Goal: Book appointment/travel/reservation

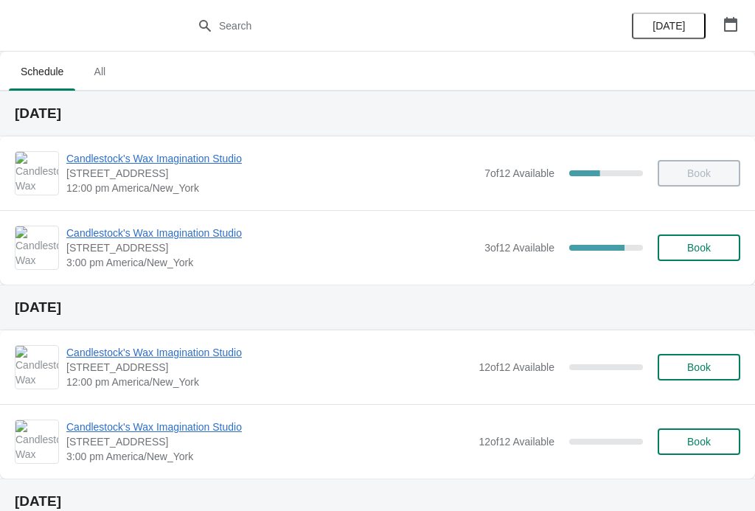
click at [231, 230] on span "Candlestock's Wax Imagination Studio" at bounding box center [271, 233] width 411 height 15
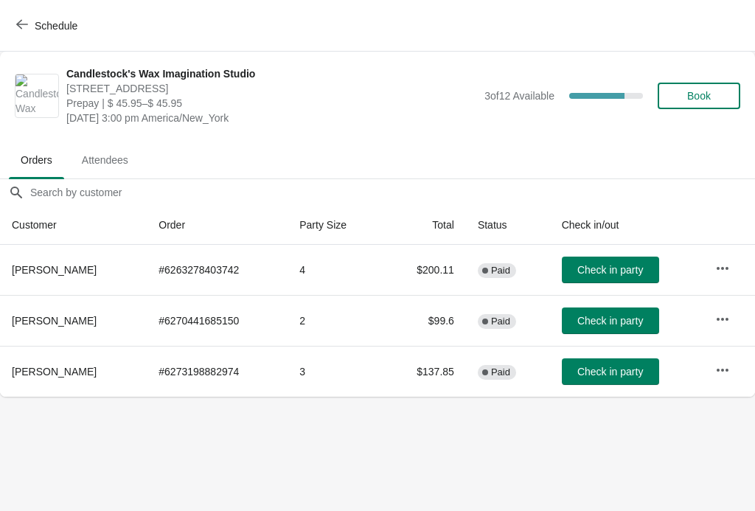
click at [606, 325] on span "Check in party" at bounding box center [611, 321] width 66 height 12
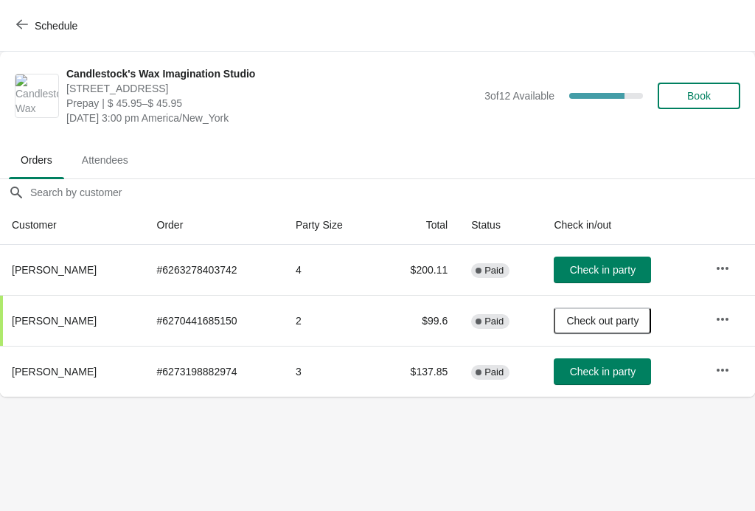
click at [604, 267] on span "Check in party" at bounding box center [603, 270] width 66 height 12
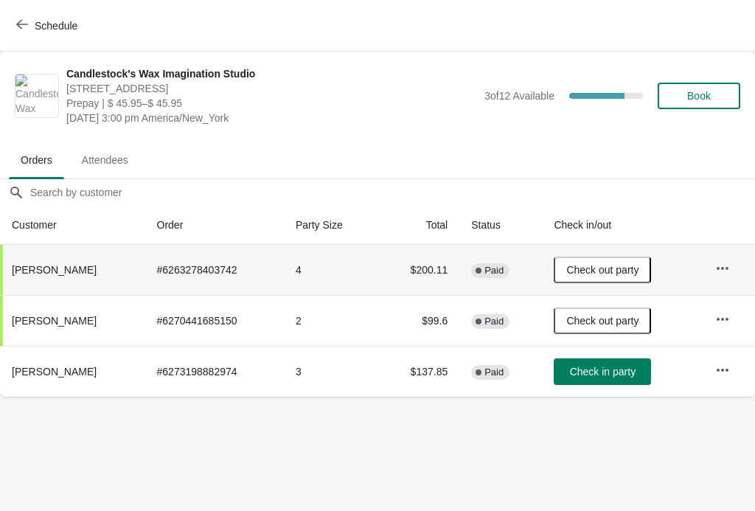
click at [33, 24] on span "Schedule" at bounding box center [48, 25] width 58 height 14
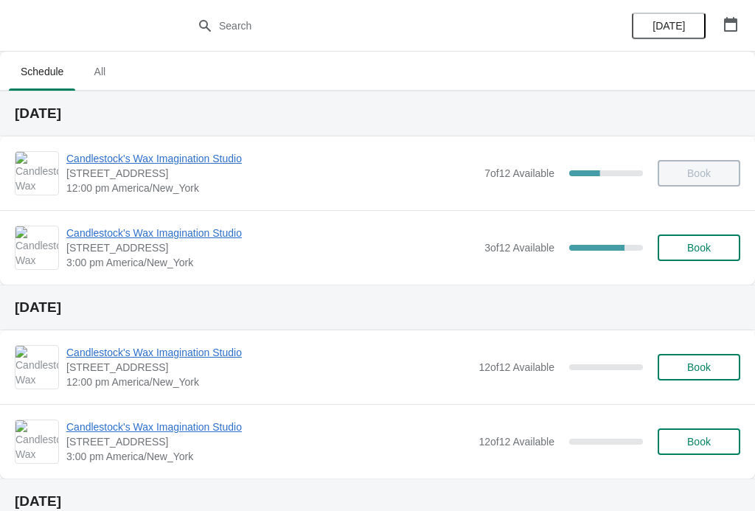
click at [220, 232] on span "Candlestock's Wax Imagination Studio" at bounding box center [271, 233] width 411 height 15
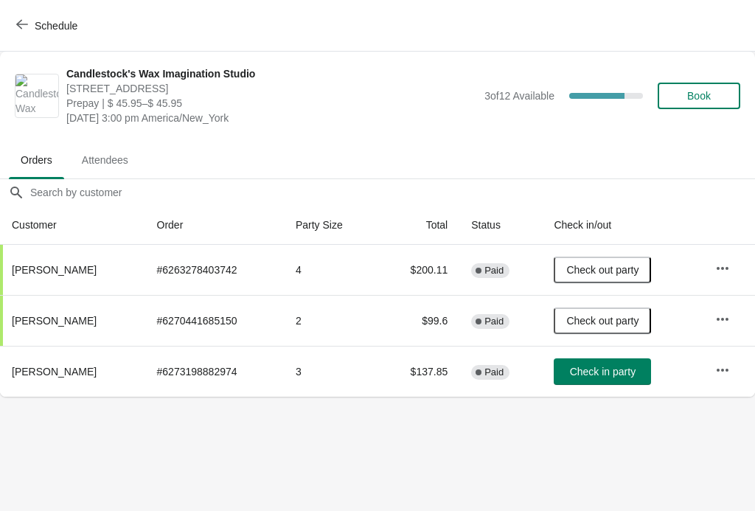
click at [365, 429] on body "Schedule Candlestock's Wax Imagination Studio [STREET_ADDRESS] Prepay | $ 45.95…" at bounding box center [377, 255] width 755 height 511
click at [331, 446] on body "Schedule Candlestock's Wax Imagination Studio [STREET_ADDRESS] Prepay | $ 45.95…" at bounding box center [377, 255] width 755 height 511
click at [319, 453] on body "Schedule Candlestock's Wax Imagination Studio [STREET_ADDRESS] Prepay | $ 45.95…" at bounding box center [377, 255] width 755 height 511
click at [333, 438] on body "Schedule Candlestock's Wax Imagination Studio [STREET_ADDRESS] Prepay | $ 45.95…" at bounding box center [377, 255] width 755 height 511
click at [681, 449] on body "Schedule Candlestock's Wax Imagination Studio [STREET_ADDRESS] Prepay | $ 45.95…" at bounding box center [377, 255] width 755 height 511
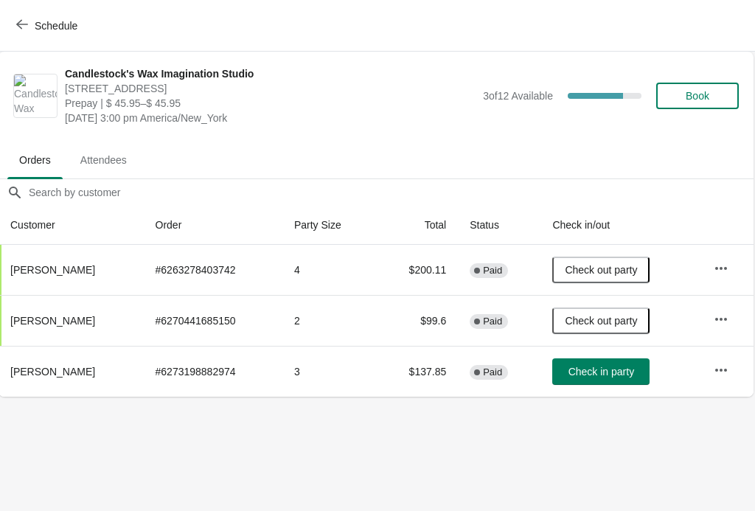
scroll to position [0, 1]
click at [691, 494] on body "Schedule Candlestock's Wax Imagination Studio [STREET_ADDRESS] Prepay | $ 45.95…" at bounding box center [376, 255] width 755 height 511
click at [322, 488] on body "Schedule Candlestock's Wax Imagination Studio [STREET_ADDRESS] Prepay | $ 45.95…" at bounding box center [376, 255] width 755 height 511
click at [327, 483] on body "Schedule Candlestock's Wax Imagination Studio [STREET_ADDRESS] Prepay | $ 45.95…" at bounding box center [376, 255] width 755 height 511
click at [257, 505] on body "Schedule Candlestock's Wax Imagination Studio [STREET_ADDRESS] Prepay | $ 45.95…" at bounding box center [376, 255] width 755 height 511
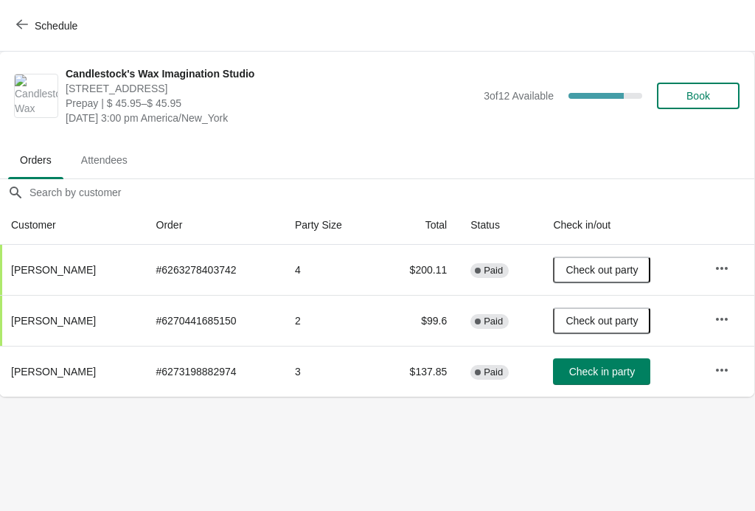
click at [302, 501] on body "Schedule Candlestock's Wax Imagination Studio [STREET_ADDRESS] Prepay | $ 45.95…" at bounding box center [376, 255] width 755 height 511
click at [338, 478] on body "Schedule Candlestock's Wax Imagination Studio [STREET_ADDRESS] Prepay | $ 45.95…" at bounding box center [376, 255] width 755 height 511
click at [711, 378] on button "button" at bounding box center [722, 370] width 27 height 27
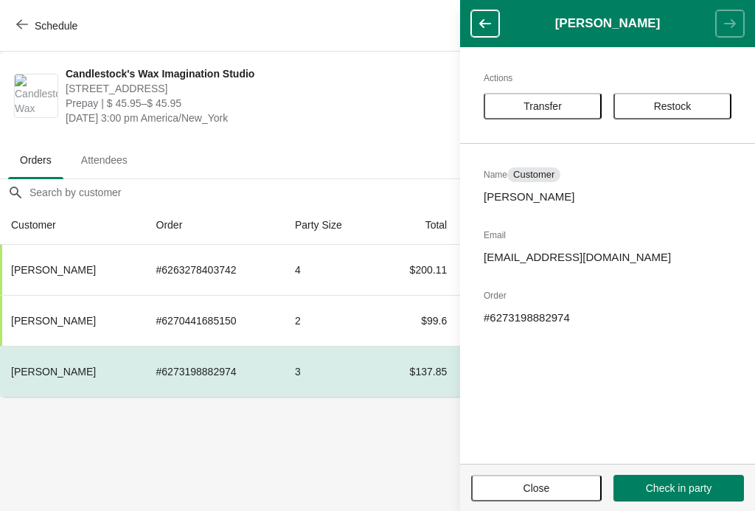
click at [366, 480] on body "Schedule Candlestock's Wax Imagination Studio [STREET_ADDRESS] Prepay | $ 45.95…" at bounding box center [376, 255] width 755 height 511
click at [542, 488] on span "Close" at bounding box center [537, 489] width 27 height 12
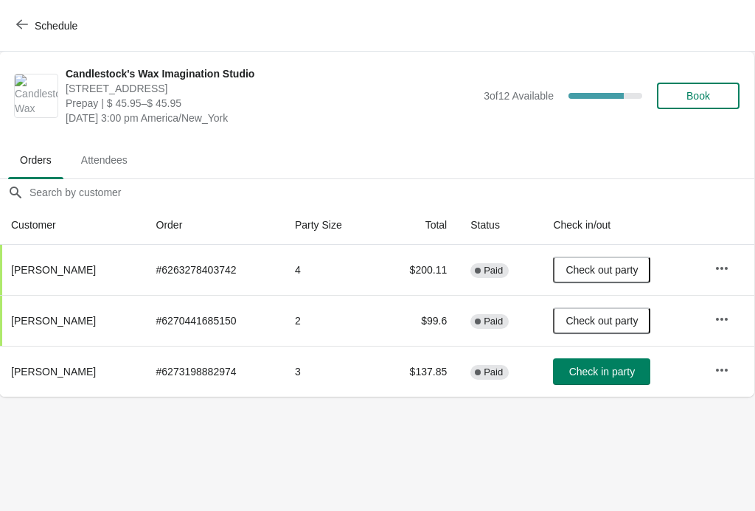
click at [27, 22] on icon "button" at bounding box center [22, 24] width 12 height 12
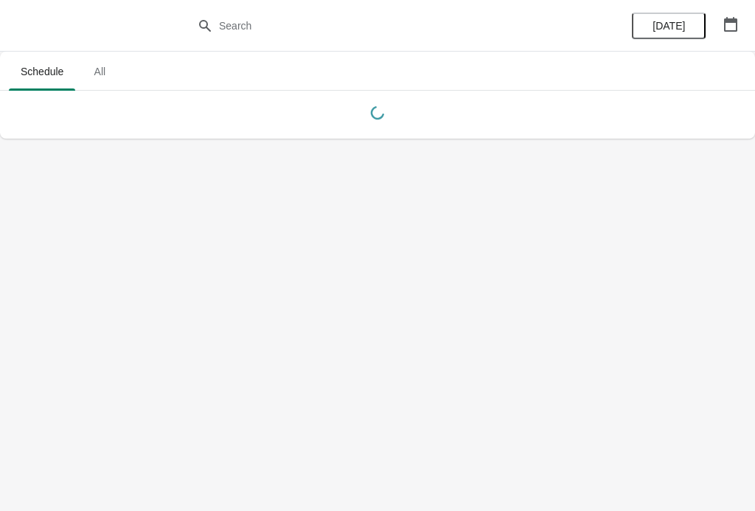
scroll to position [0, 0]
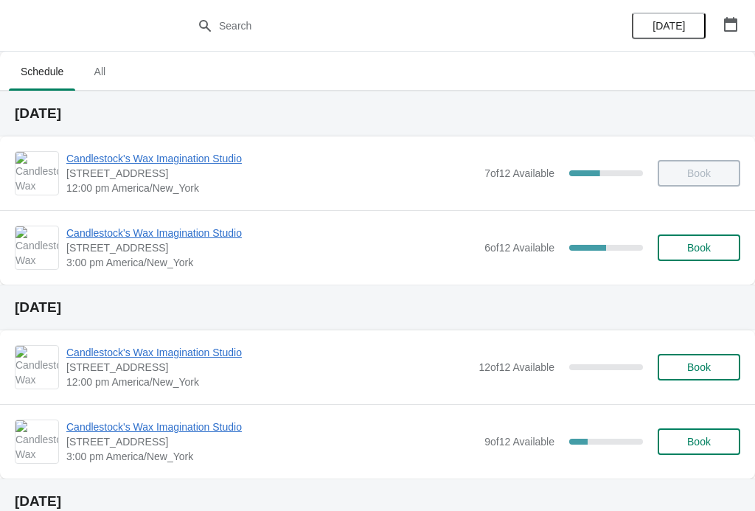
click at [190, 425] on span "Candlestock's Wax Imagination Studio" at bounding box center [271, 427] width 411 height 15
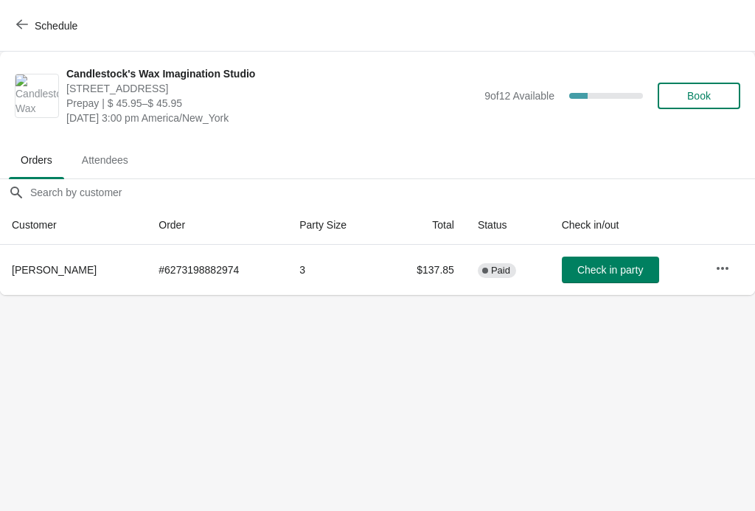
click at [15, 25] on button "Schedule" at bounding box center [48, 26] width 82 height 27
